Goal: Task Accomplishment & Management: Use online tool/utility

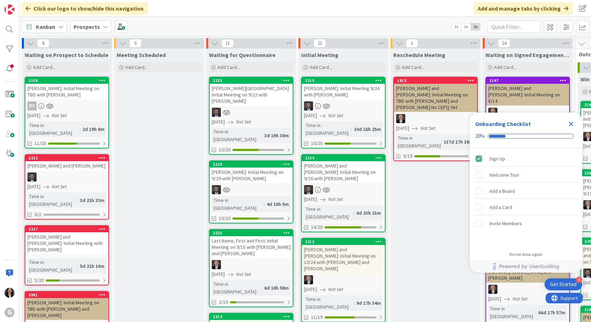
click at [570, 126] on icon "Close Checklist" at bounding box center [571, 124] width 5 height 5
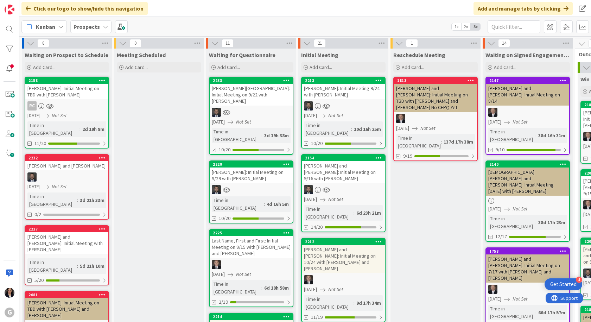
click at [90, 28] on b "Prospects" at bounding box center [86, 26] width 26 height 7
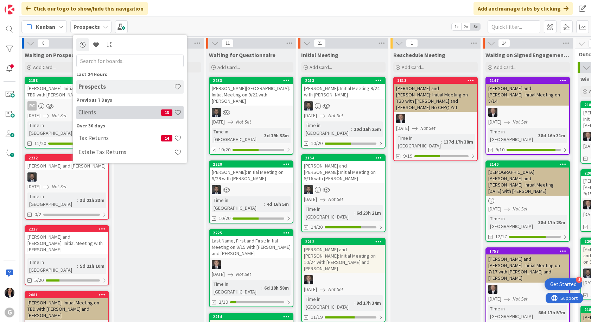
click at [93, 111] on h4 "Clients" at bounding box center [119, 112] width 83 height 7
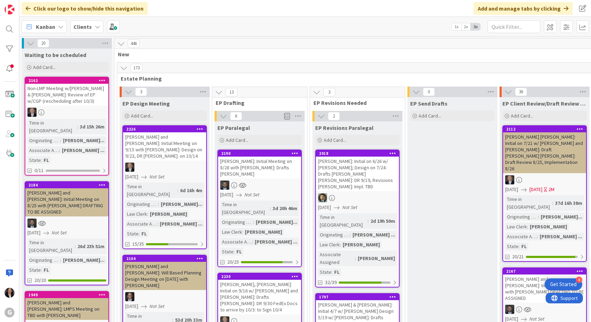
click at [35, 27] on div "Kanban" at bounding box center [43, 26] width 45 height 13
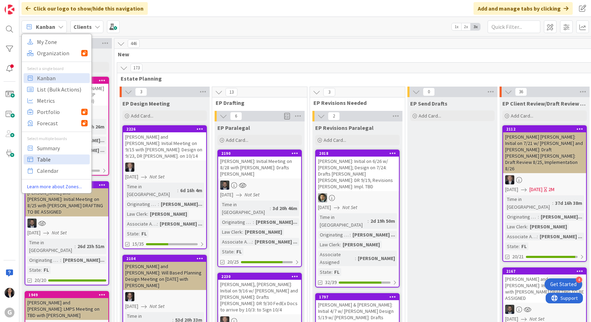
click at [46, 159] on span "Table" at bounding box center [62, 159] width 51 height 11
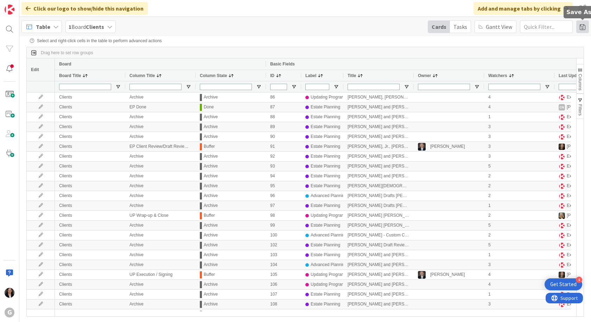
click at [583, 26] on span at bounding box center [582, 26] width 13 height 13
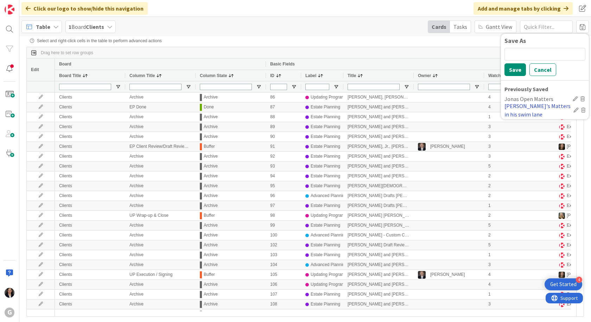
click at [529, 108] on div "[PERSON_NAME]'s Matters in his swim lane" at bounding box center [537, 110] width 66 height 17
type input "[PERSON_NAME]/[PERSON_NAME]"
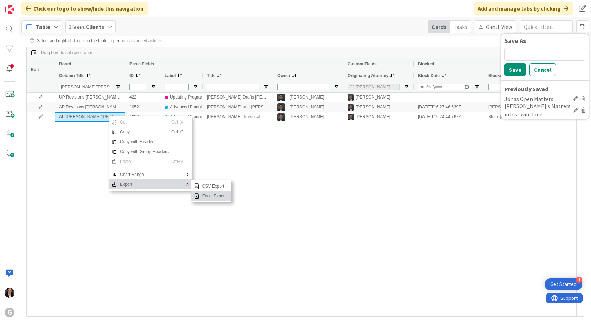
click at [203, 196] on span "Excel Export" at bounding box center [213, 196] width 29 height 10
